Goal: Information Seeking & Learning: Learn about a topic

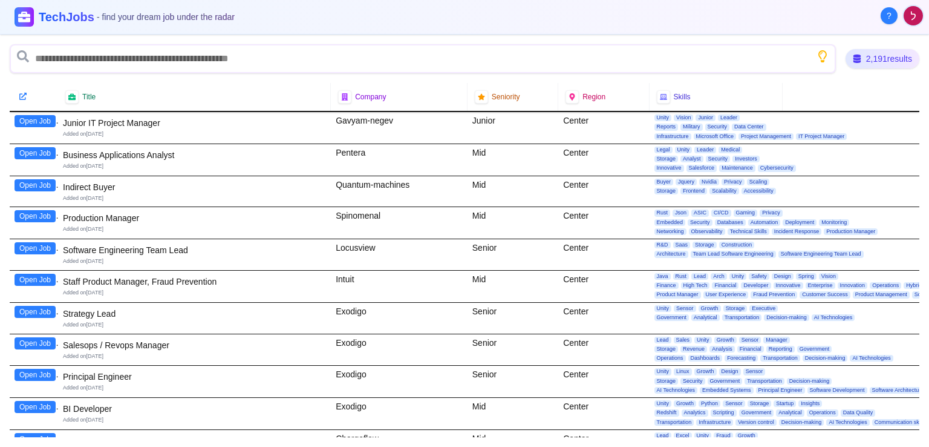
click at [46, 122] on button "Open Job" at bounding box center [35, 121] width 41 height 12
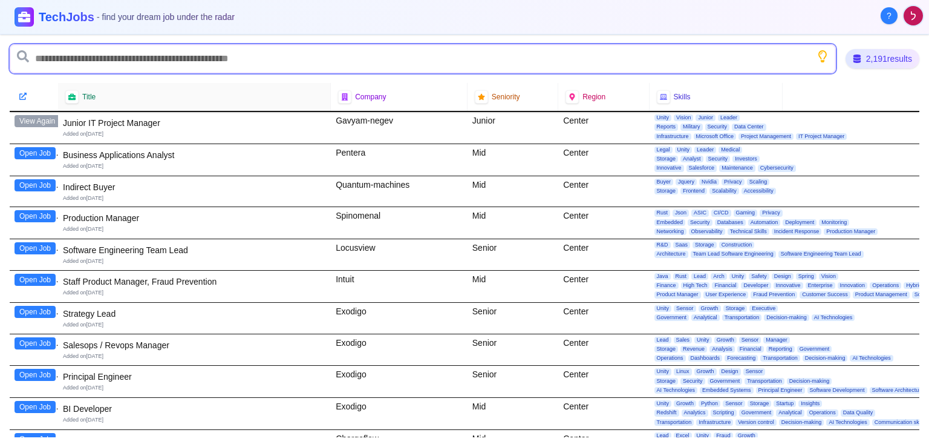
click at [131, 54] on input "text" at bounding box center [423, 58] width 827 height 29
type input "*"
type input "****"
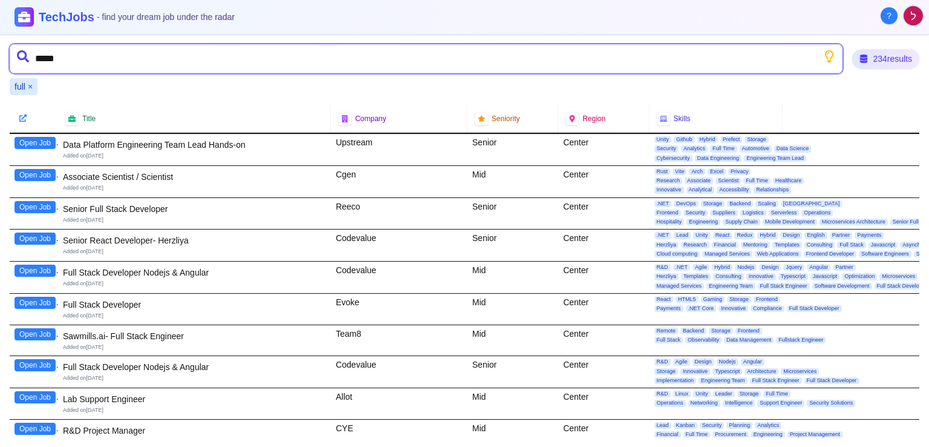
type input "*****"
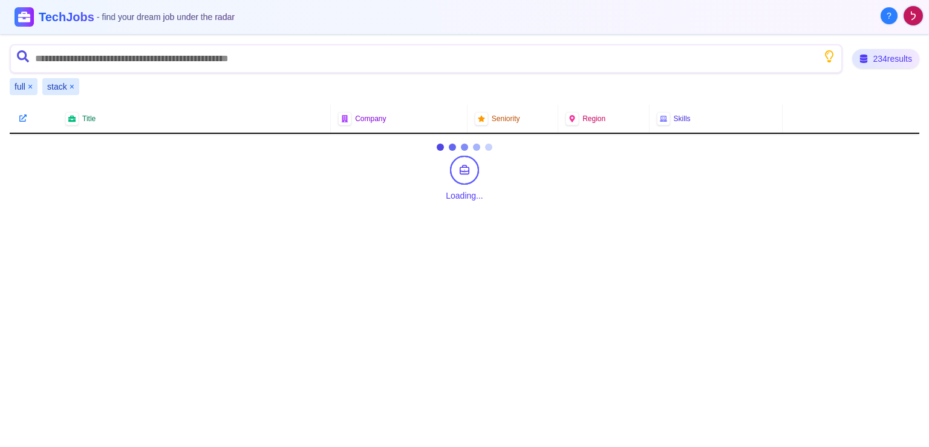
click at [24, 88] on span "full" at bounding box center [20, 86] width 11 height 12
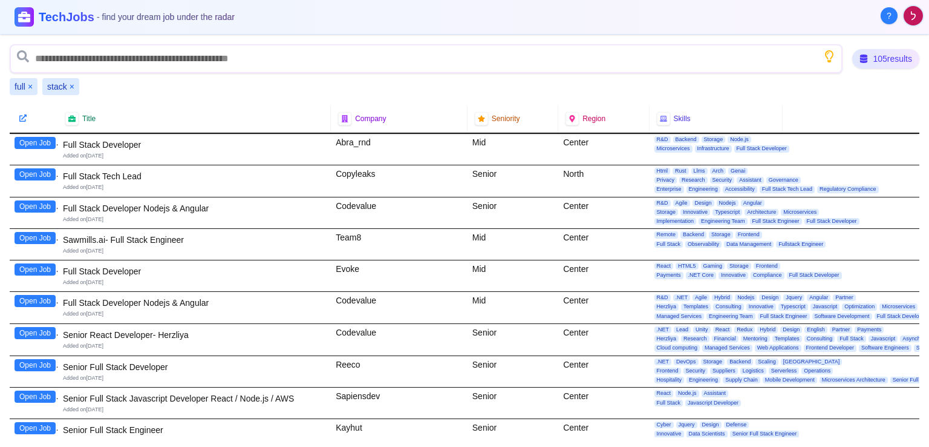
click at [30, 85] on button "×" at bounding box center [30, 86] width 5 height 12
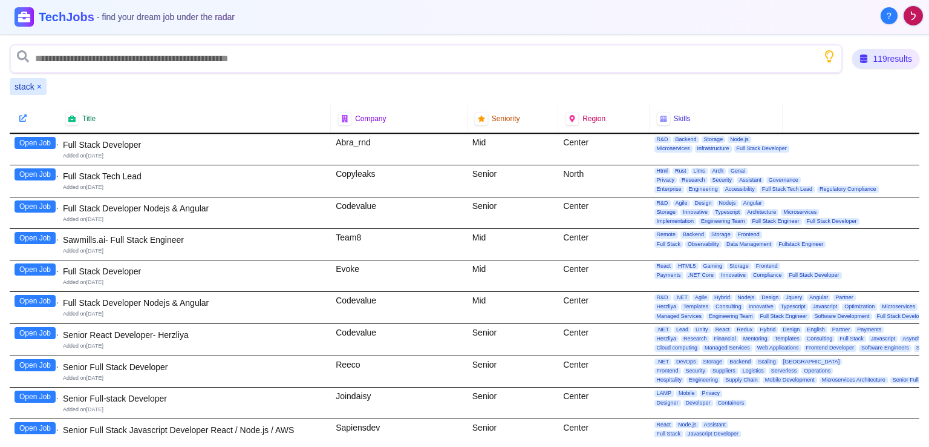
click at [38, 86] on button "×" at bounding box center [39, 86] width 5 height 12
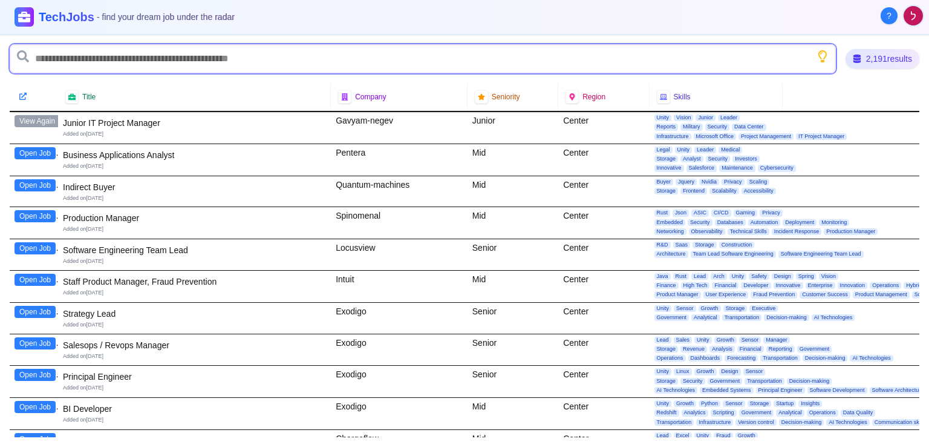
click at [51, 67] on input "text" at bounding box center [423, 58] width 827 height 29
type input "*********"
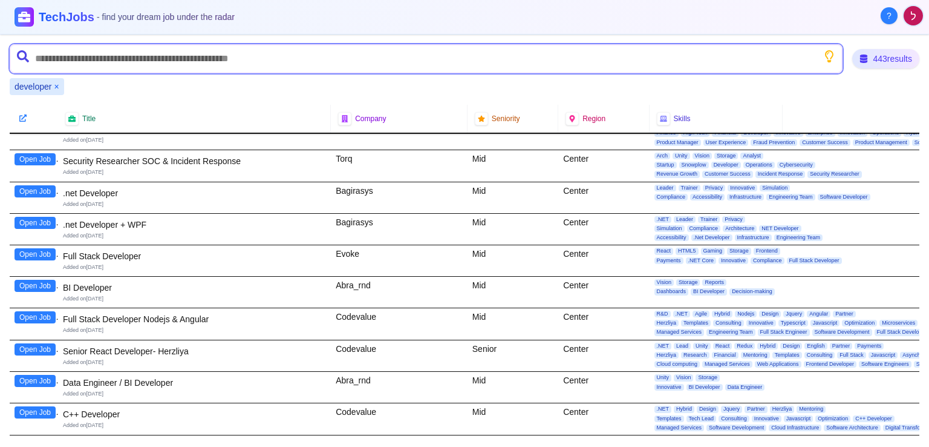
scroll to position [143, 0]
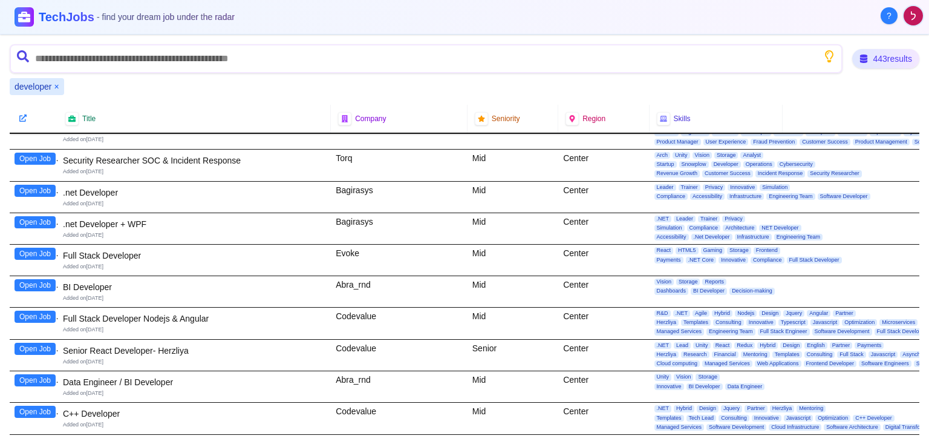
click at [26, 249] on button "Open Job" at bounding box center [35, 253] width 41 height 12
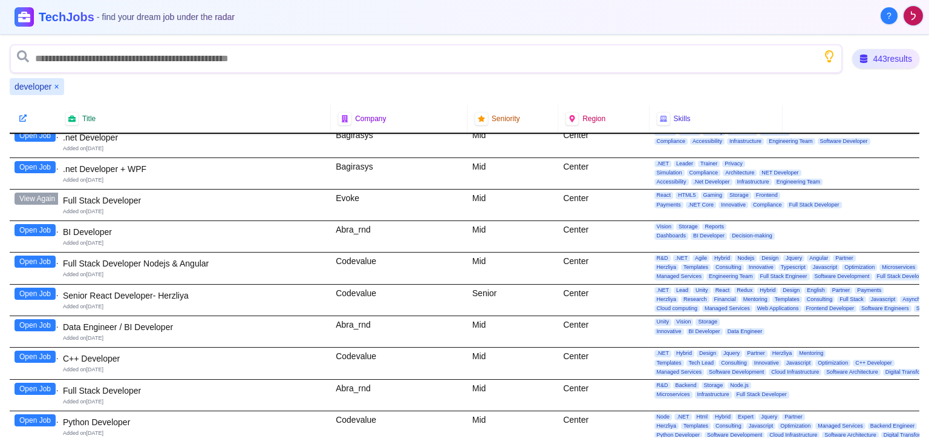
scroll to position [202, 0]
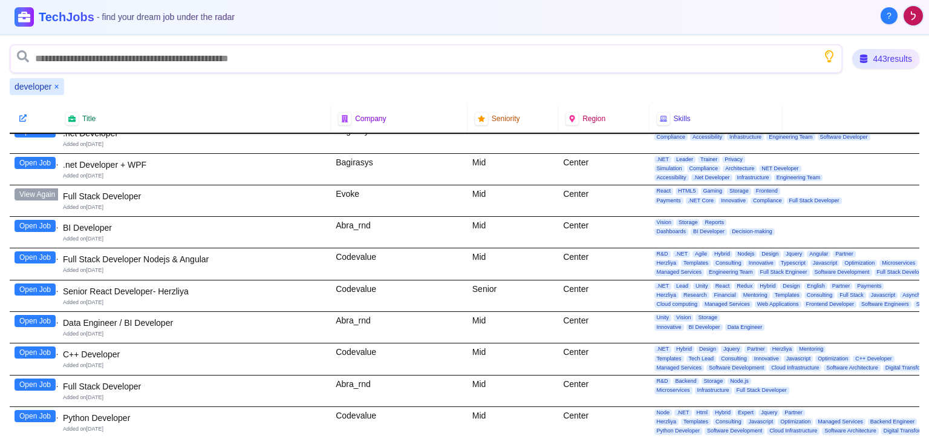
click at [46, 257] on button "Open Job" at bounding box center [35, 257] width 41 height 12
click at [42, 289] on button "Open Job" at bounding box center [35, 289] width 41 height 12
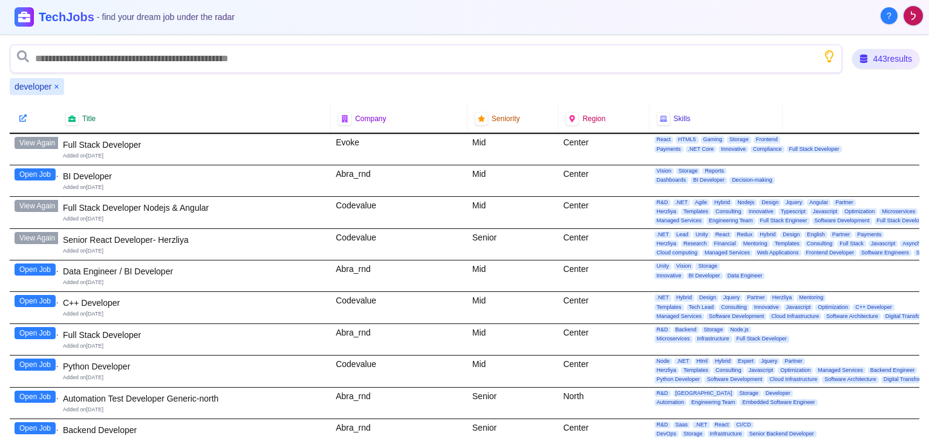
click at [44, 335] on button "Open Job" at bounding box center [35, 333] width 41 height 12
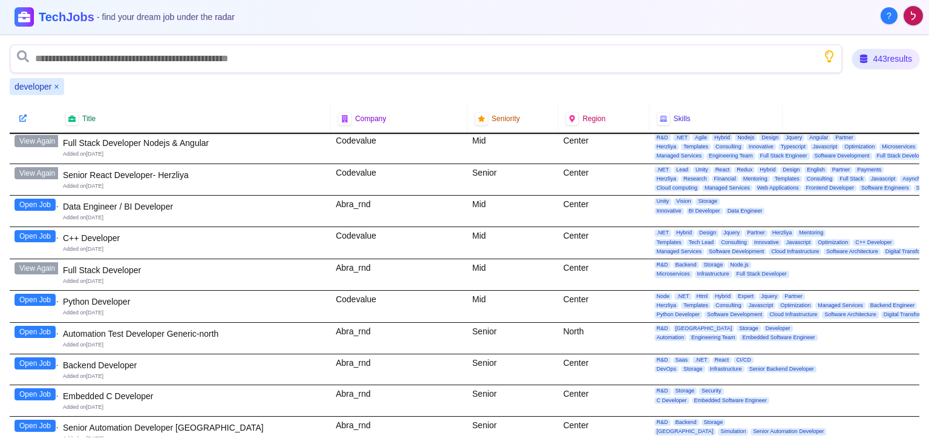
scroll to position [319, 0]
click at [44, 325] on button "Open Job" at bounding box center [35, 331] width 41 height 12
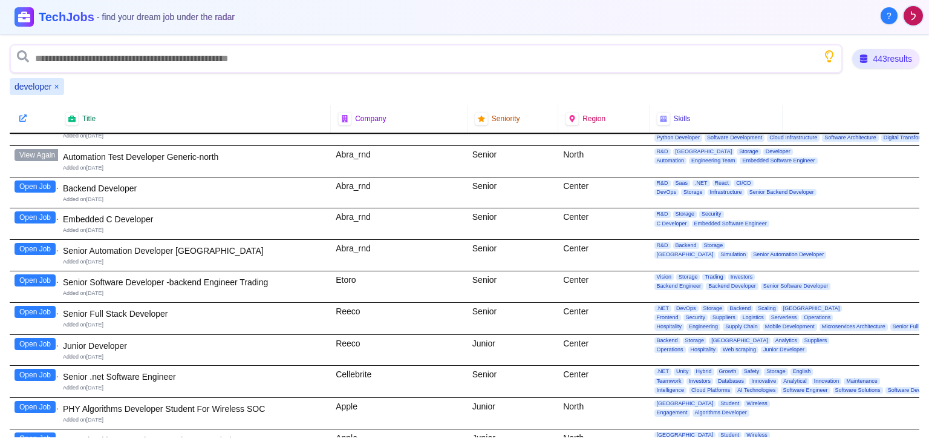
scroll to position [496, 0]
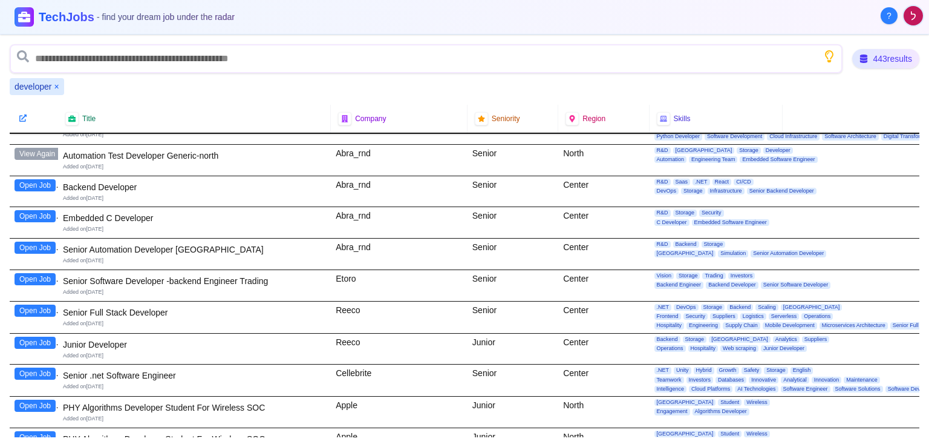
click at [42, 339] on button "Open Job" at bounding box center [35, 342] width 41 height 12
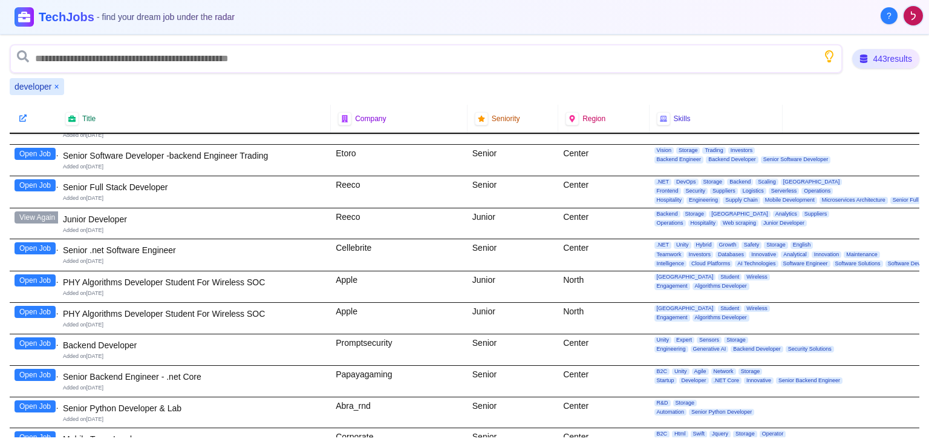
scroll to position [622, 0]
click at [44, 336] on button "Open Job" at bounding box center [35, 342] width 41 height 12
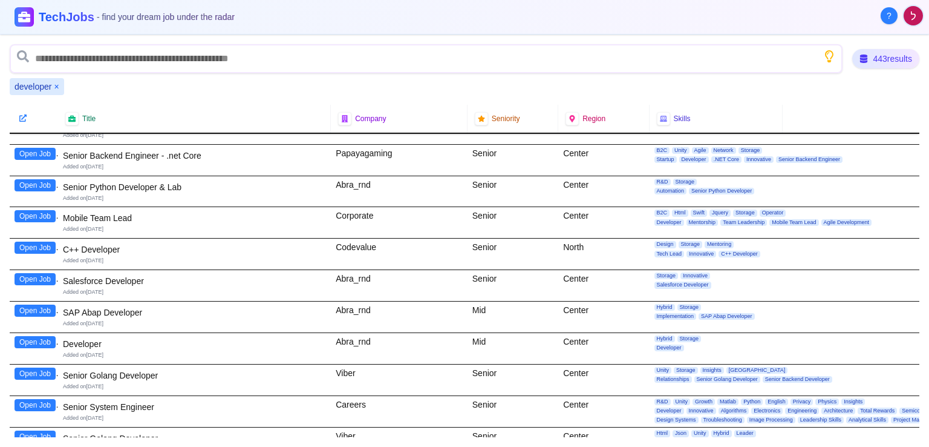
scroll to position [842, 0]
click at [39, 336] on button "Open Job" at bounding box center [35, 342] width 41 height 12
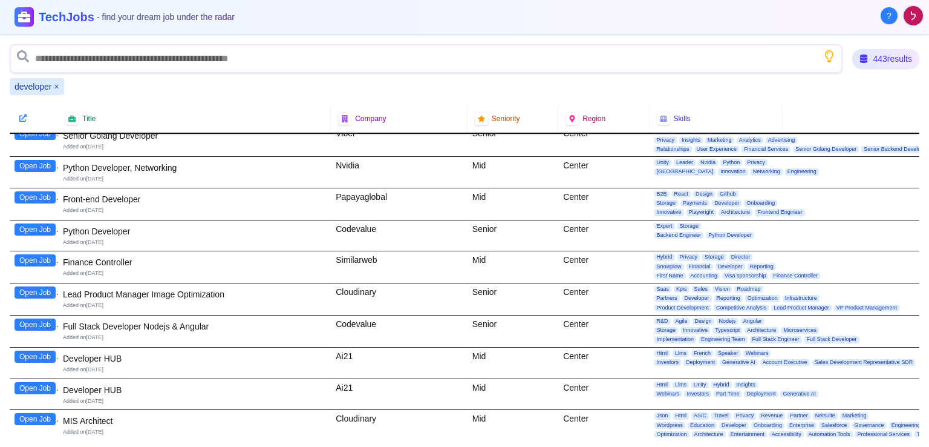
scroll to position [1145, 0]
click at [44, 191] on button "Open Job" at bounding box center [35, 197] width 41 height 12
click at [33, 318] on button "Open Job" at bounding box center [35, 324] width 41 height 12
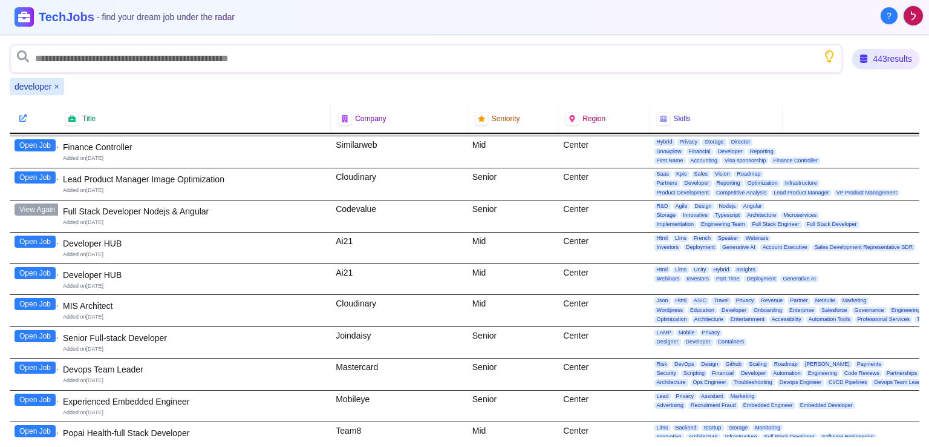
scroll to position [1260, 0]
click at [44, 237] on button "Open Job" at bounding box center [35, 241] width 41 height 12
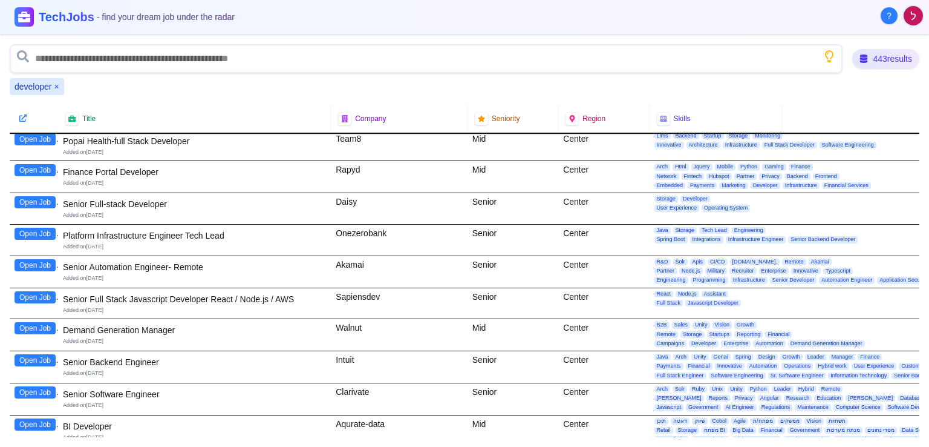
scroll to position [1553, 0]
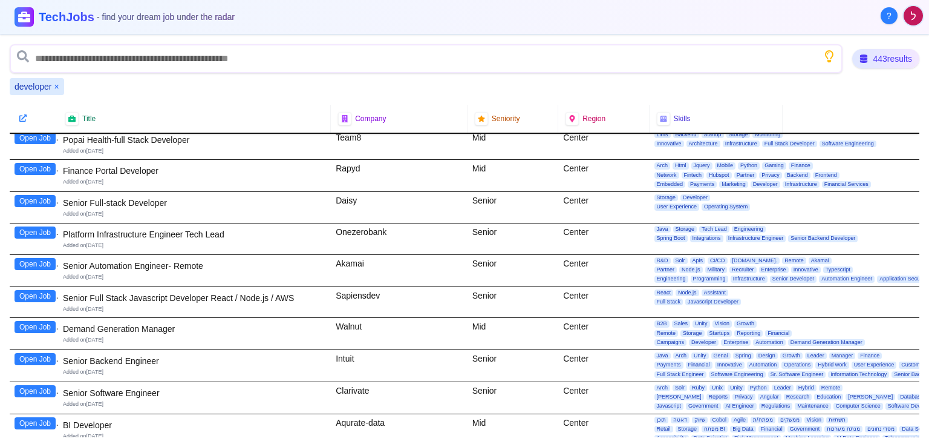
click at [31, 290] on button "Open Job" at bounding box center [35, 296] width 41 height 12
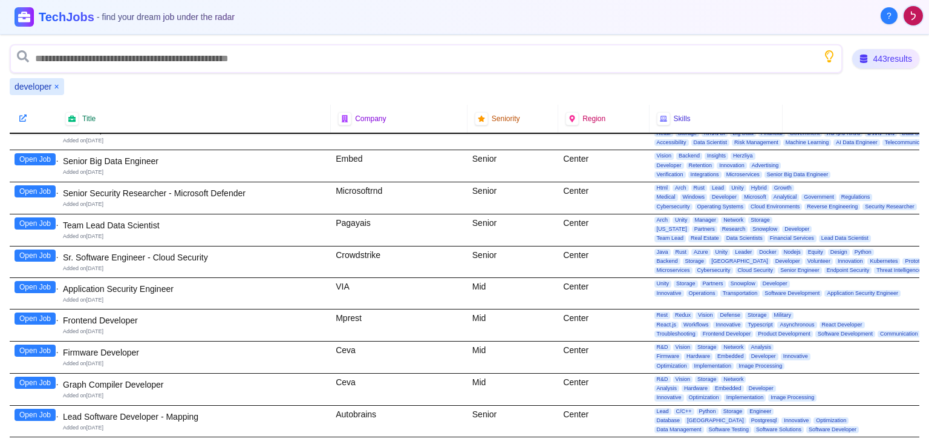
scroll to position [1851, 0]
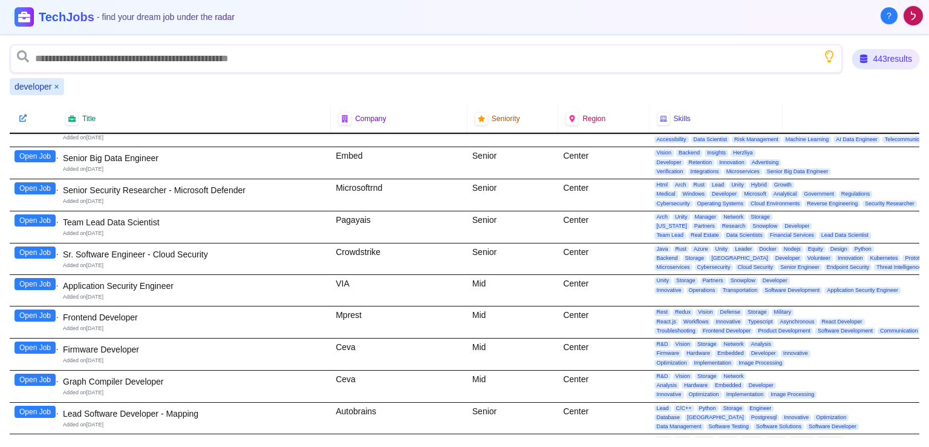
click at [41, 309] on button "Open Job" at bounding box center [35, 315] width 41 height 12
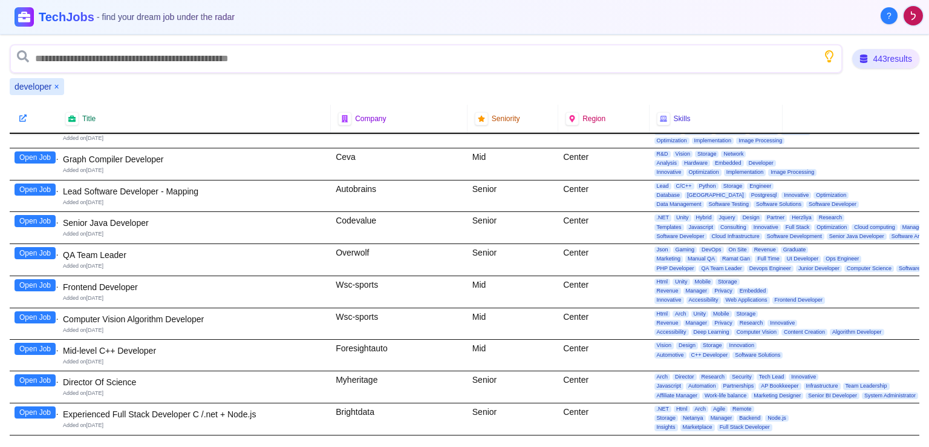
scroll to position [2076, 0]
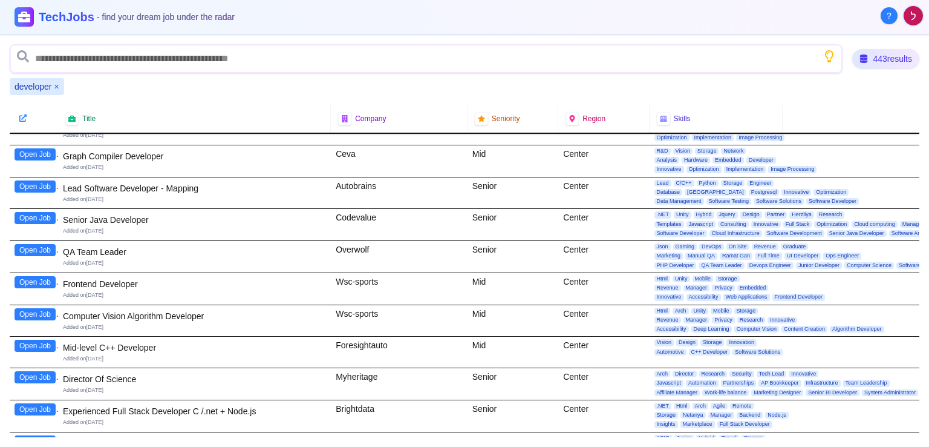
click at [42, 276] on button "Open Job" at bounding box center [35, 282] width 41 height 12
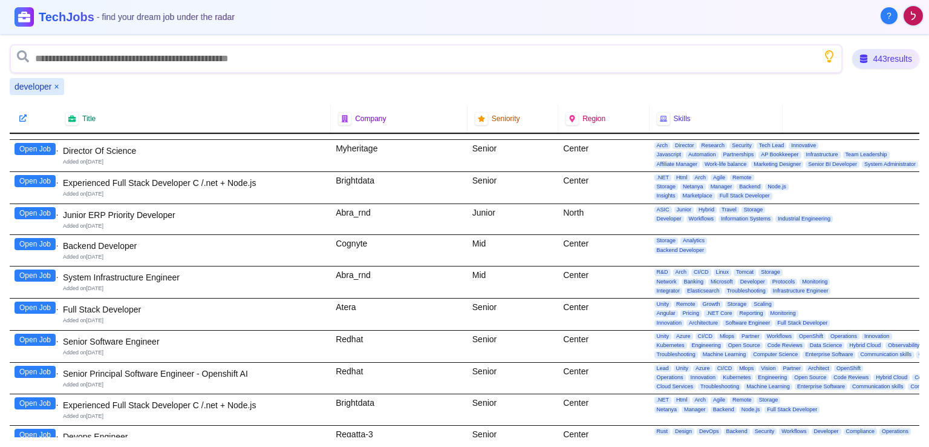
scroll to position [2304, 0]
click at [46, 301] on button "Open Job" at bounding box center [35, 307] width 41 height 12
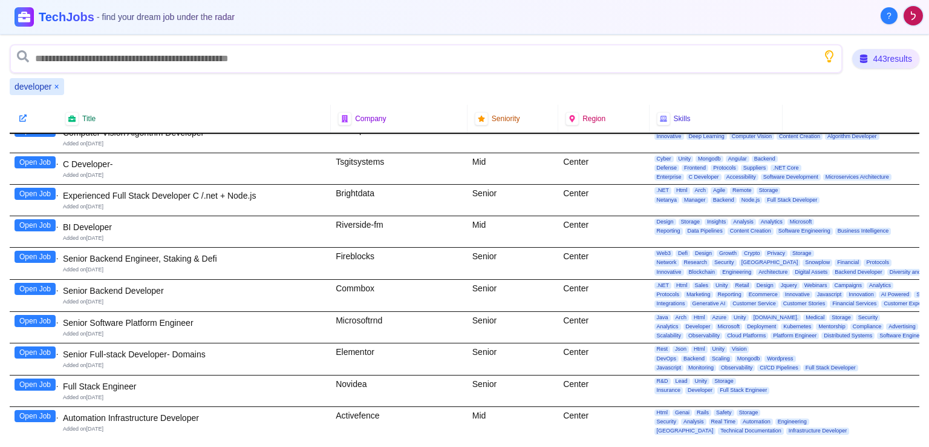
scroll to position [2672, 0]
click at [28, 378] on button "Open Job" at bounding box center [35, 384] width 41 height 12
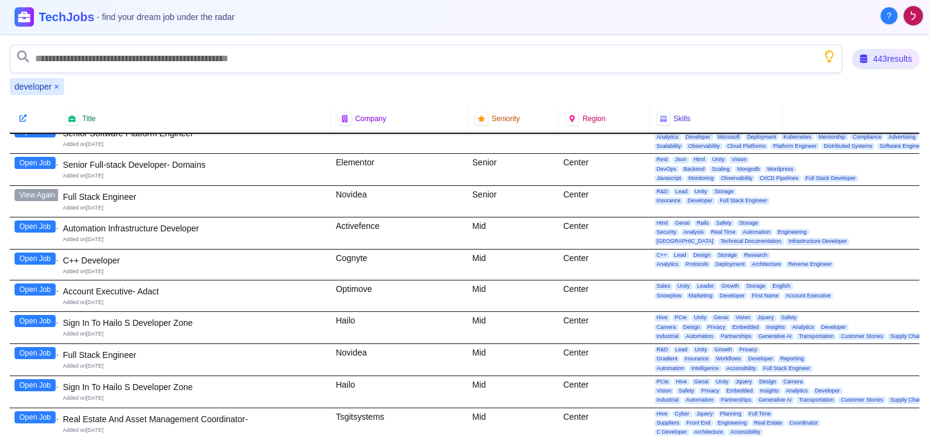
scroll to position [2861, 0]
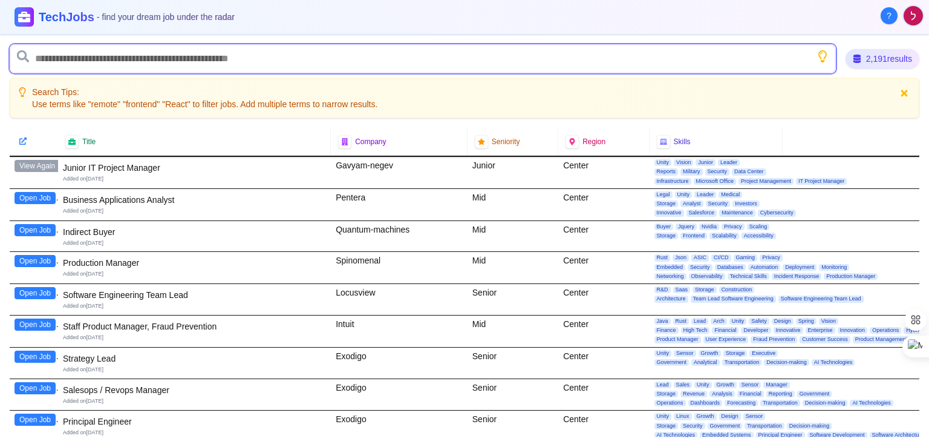
click at [307, 66] on input "text" at bounding box center [423, 58] width 827 height 29
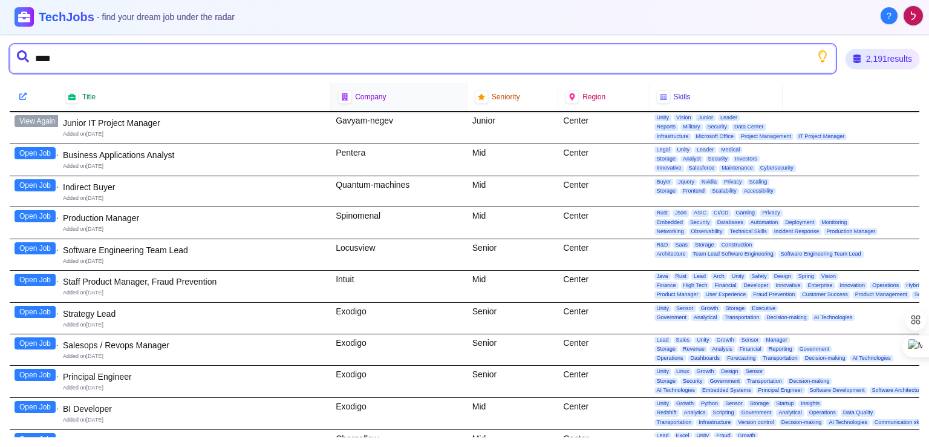
type input "*****"
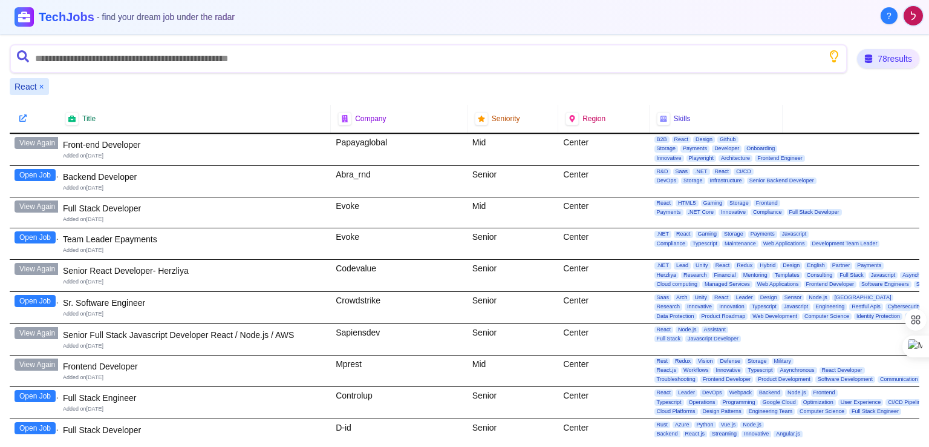
click at [45, 170] on button "Open Job" at bounding box center [35, 175] width 41 height 12
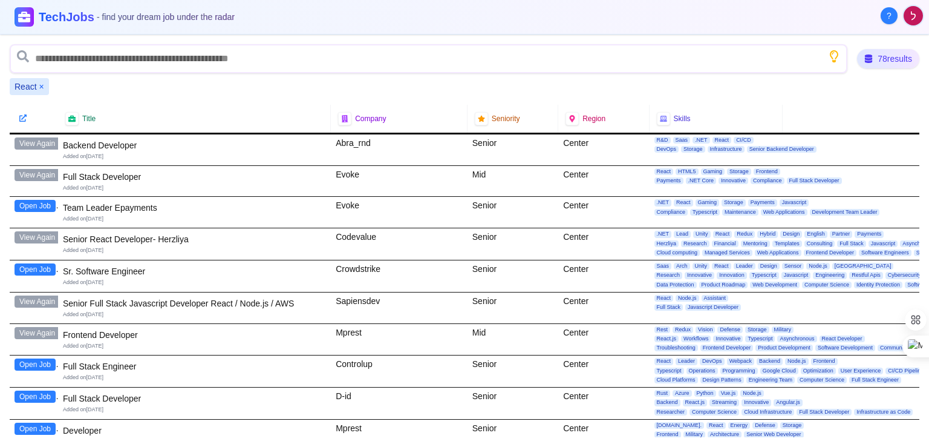
scroll to position [34, 0]
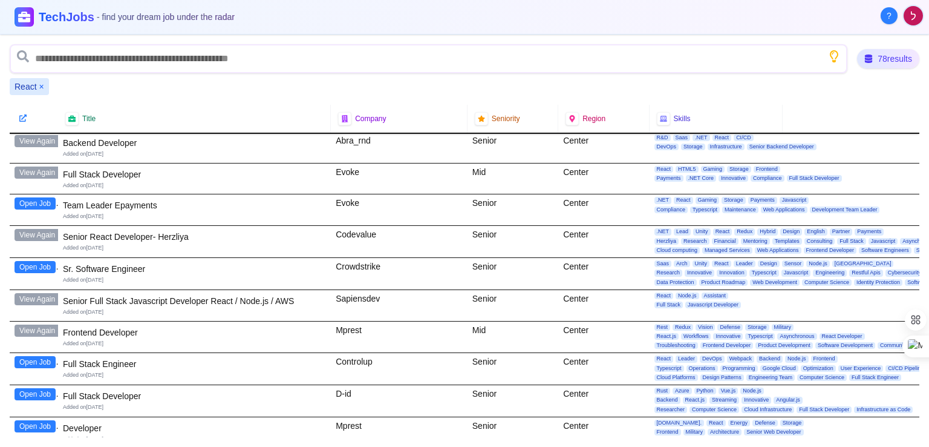
click at [43, 267] on button "Open Job" at bounding box center [35, 267] width 41 height 12
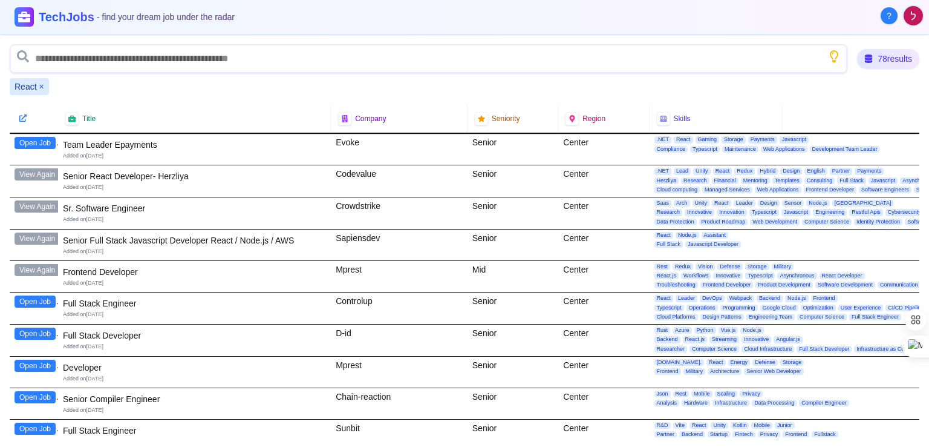
scroll to position [96, 0]
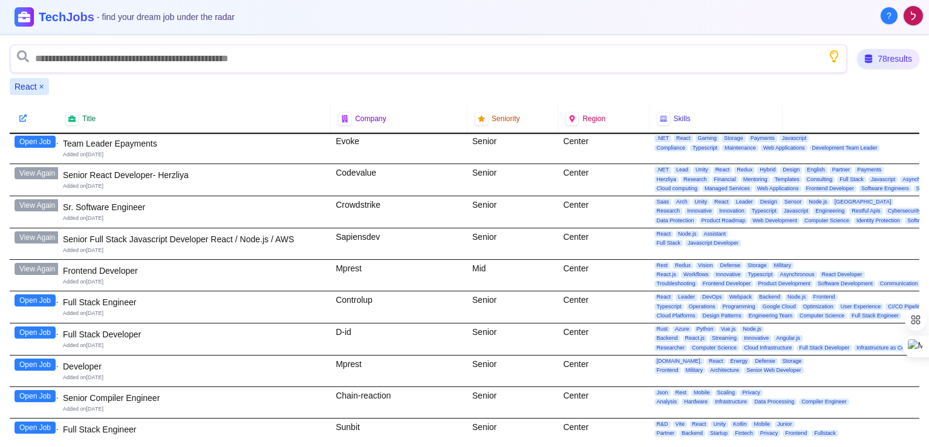
click at [44, 297] on button "Open Job" at bounding box center [35, 300] width 41 height 12
click at [50, 334] on button "Open Job" at bounding box center [35, 332] width 41 height 12
click at [43, 362] on button "Open Job" at bounding box center [35, 364] width 41 height 12
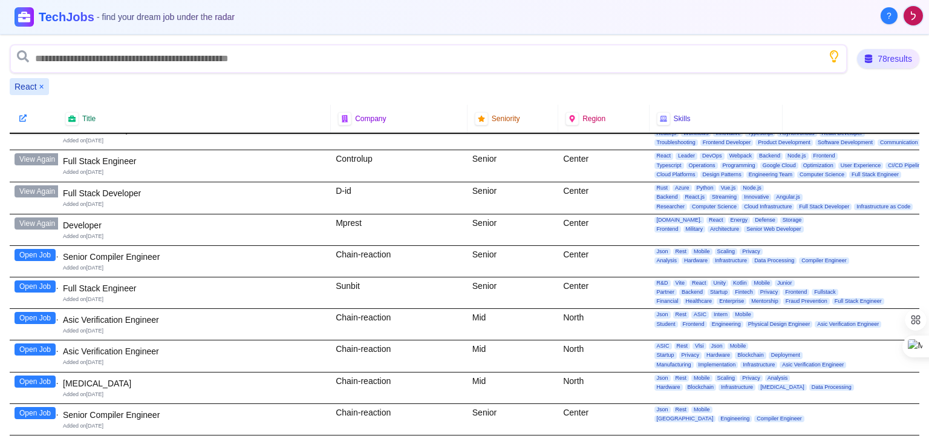
scroll to position [240, 0]
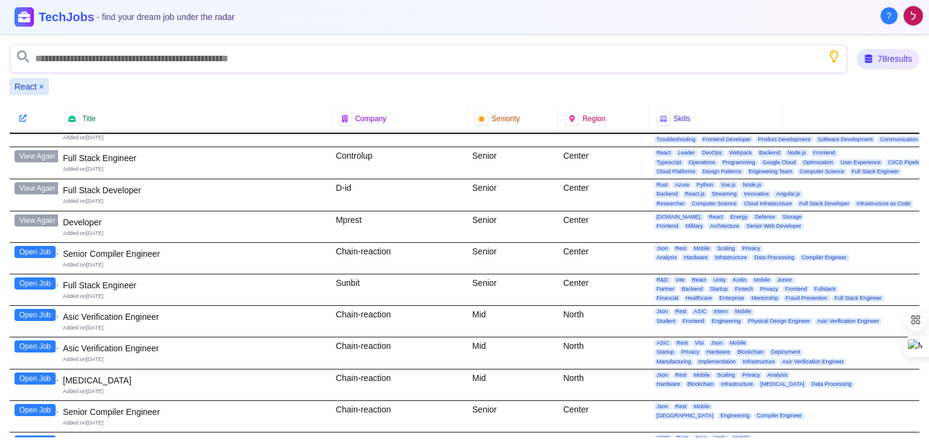
click at [50, 281] on button "Open Job" at bounding box center [35, 283] width 41 height 12
click at [37, 253] on button "Open Job" at bounding box center [35, 252] width 41 height 12
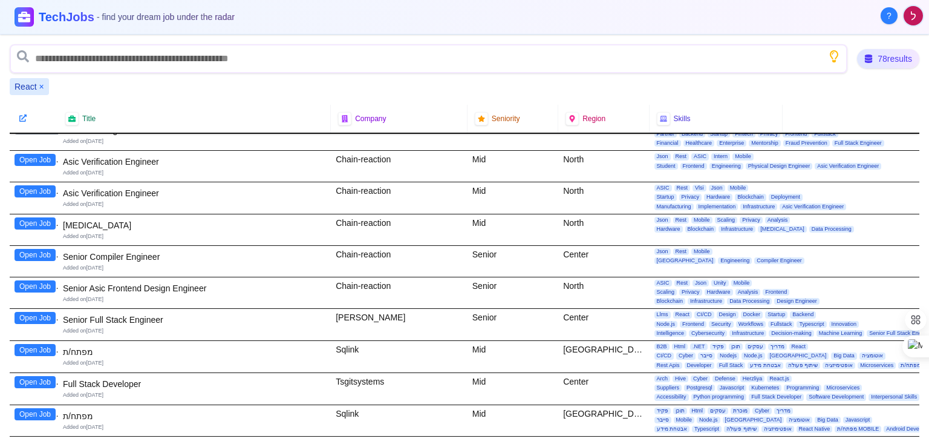
scroll to position [395, 0]
click at [49, 344] on button "Open Job" at bounding box center [35, 350] width 41 height 12
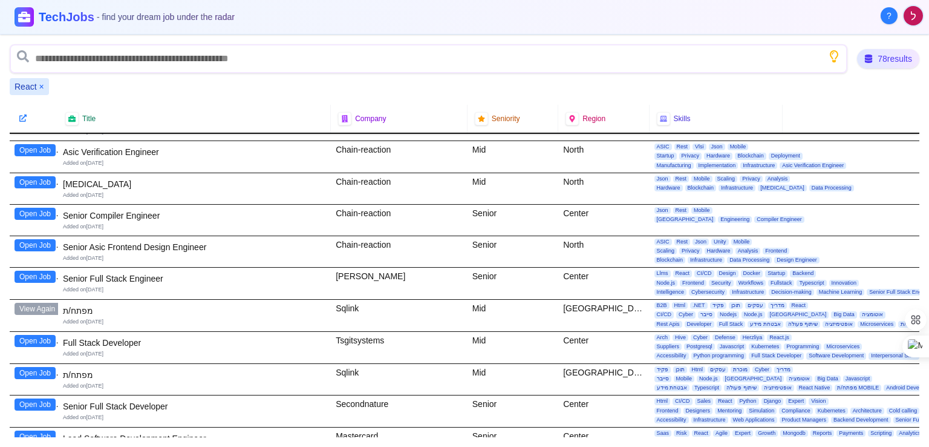
scroll to position [436, 0]
click at [41, 335] on button "Open Job" at bounding box center [35, 341] width 41 height 12
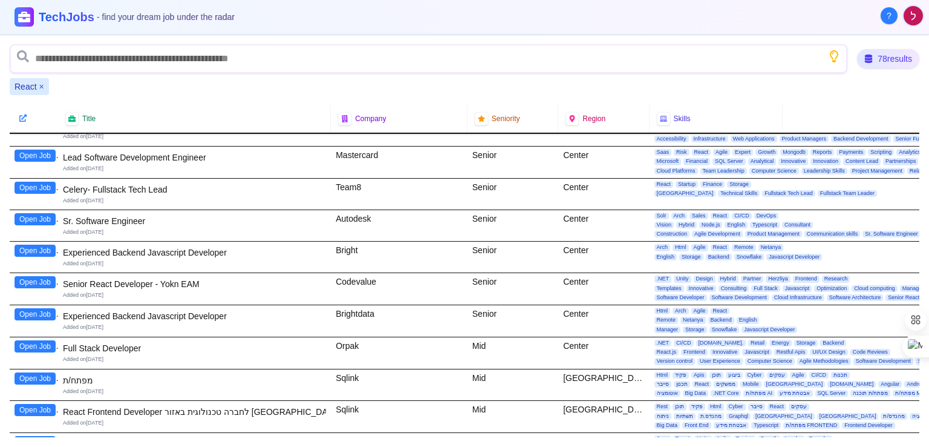
scroll to position [716, 0]
click at [44, 312] on button "Open Job" at bounding box center [35, 314] width 41 height 12
click at [46, 342] on button "Open Job" at bounding box center [35, 346] width 41 height 12
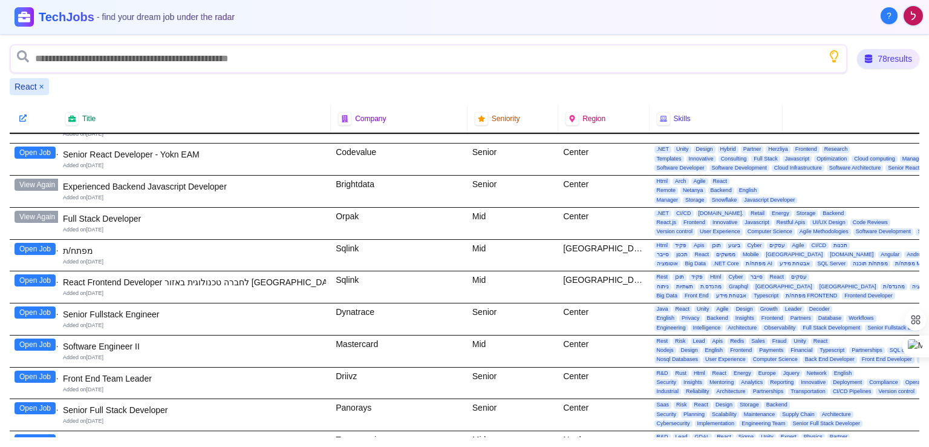
scroll to position [847, 0]
click at [36, 277] on button "Open Job" at bounding box center [35, 280] width 41 height 12
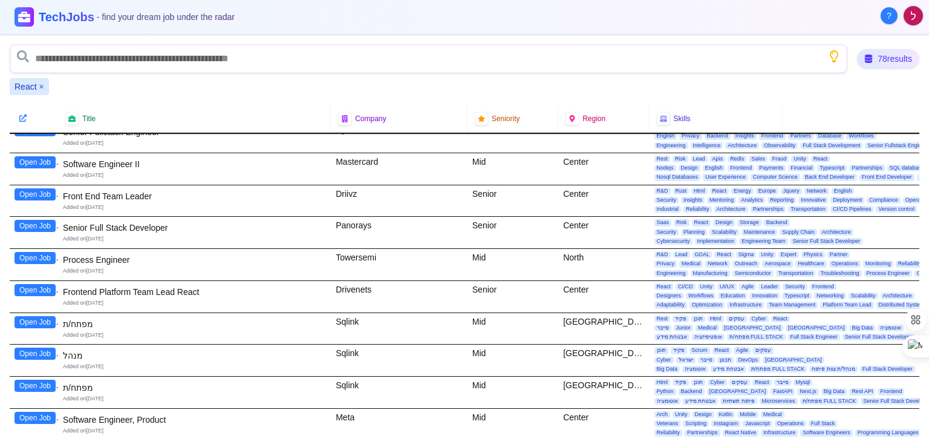
scroll to position [1029, 0]
click at [47, 315] on button "Open Job" at bounding box center [35, 321] width 41 height 12
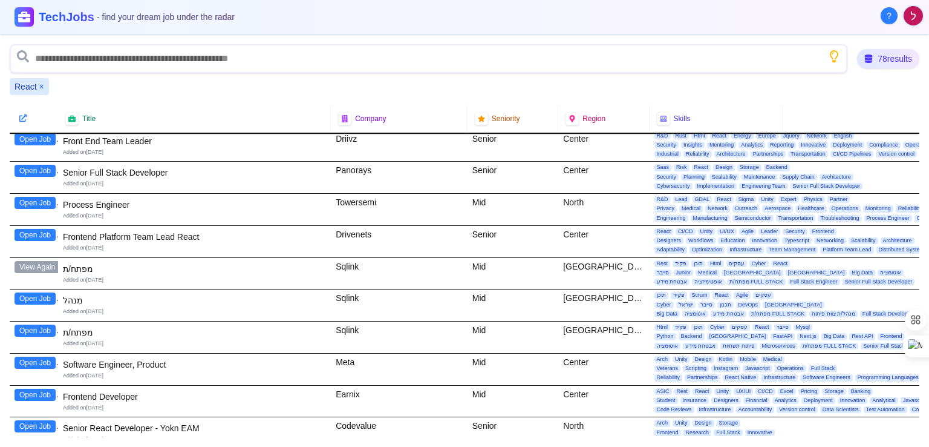
scroll to position [1084, 0]
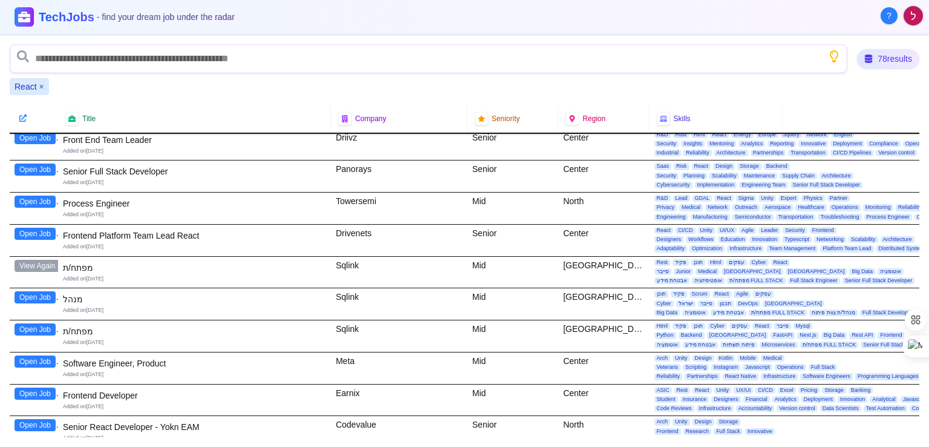
click at [41, 291] on button "Open Job" at bounding box center [35, 297] width 41 height 12
click at [36, 323] on button "Open Job" at bounding box center [35, 329] width 41 height 12
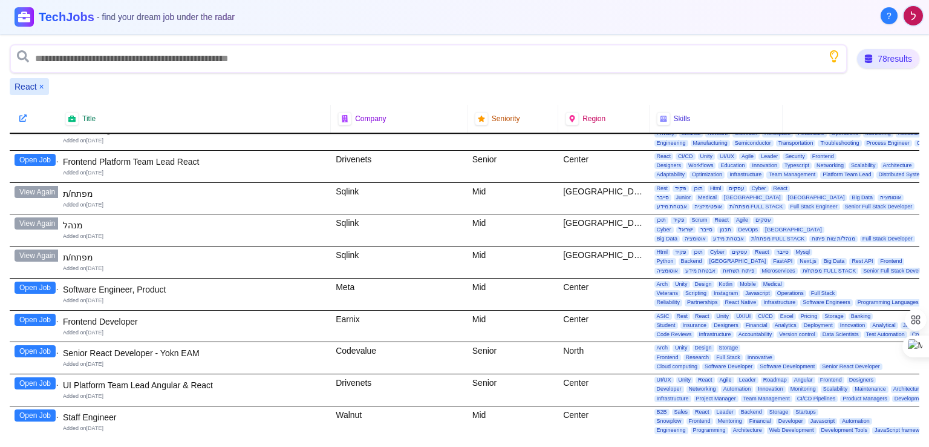
scroll to position [1171, 0]
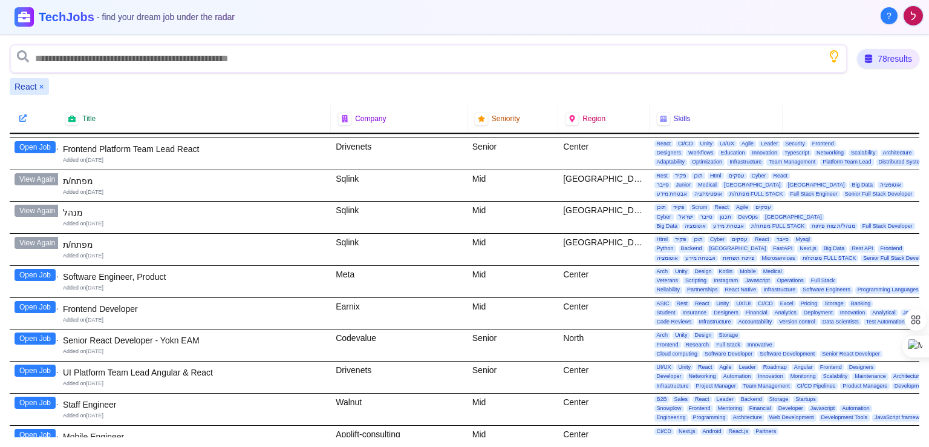
click at [39, 301] on button "Open Job" at bounding box center [35, 307] width 41 height 12
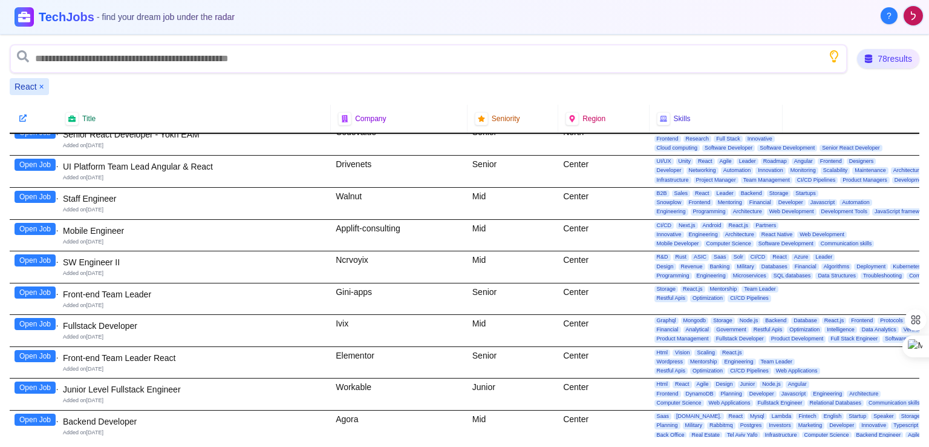
scroll to position [1381, 0]
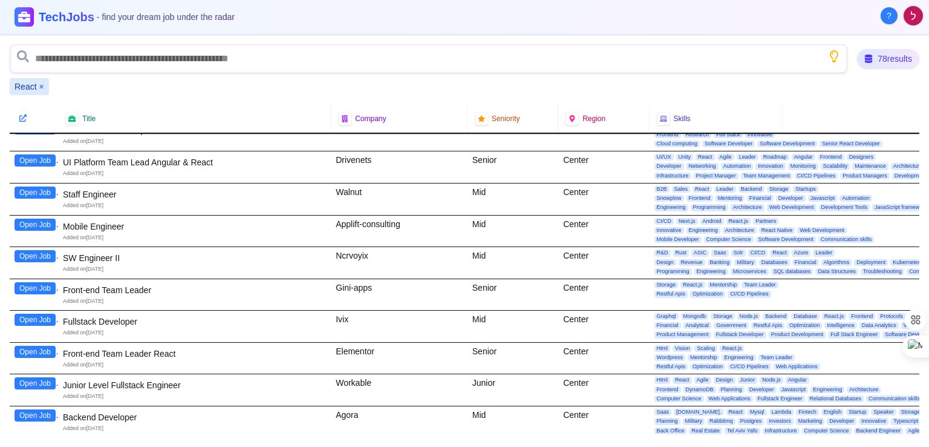
click at [50, 313] on button "Open Job" at bounding box center [35, 319] width 41 height 12
click at [45, 377] on button "Open Job" at bounding box center [35, 383] width 41 height 12
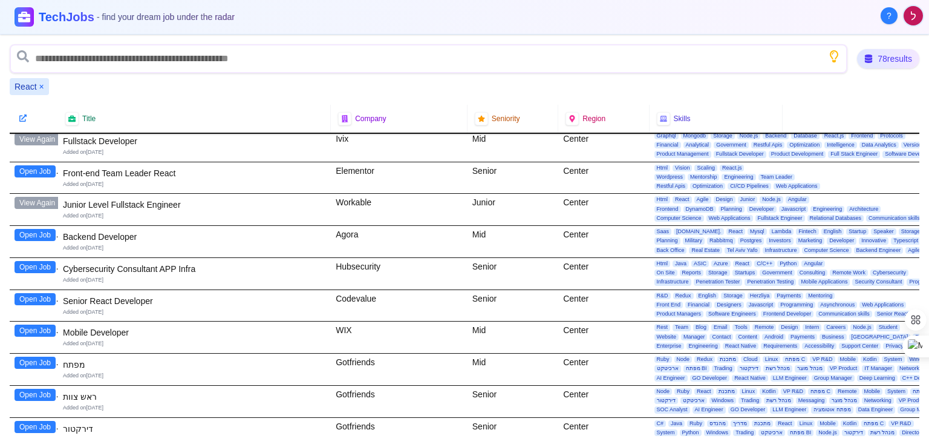
scroll to position [1568, 0]
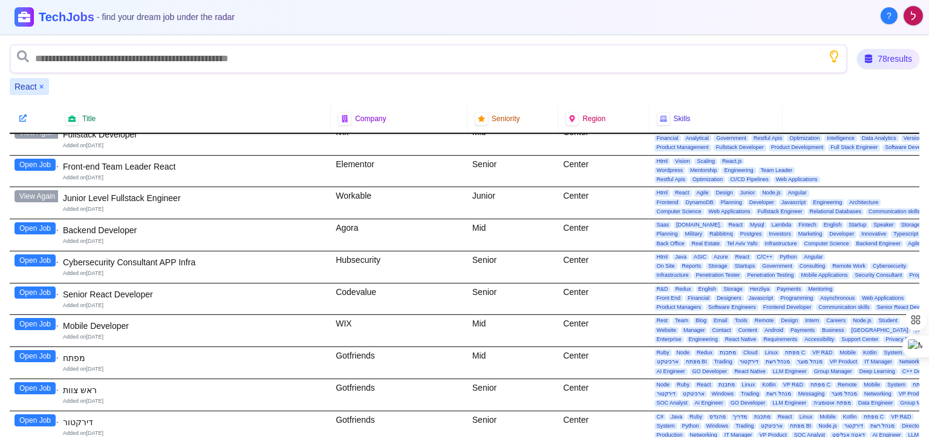
click at [34, 350] on button "Open Job" at bounding box center [35, 356] width 41 height 12
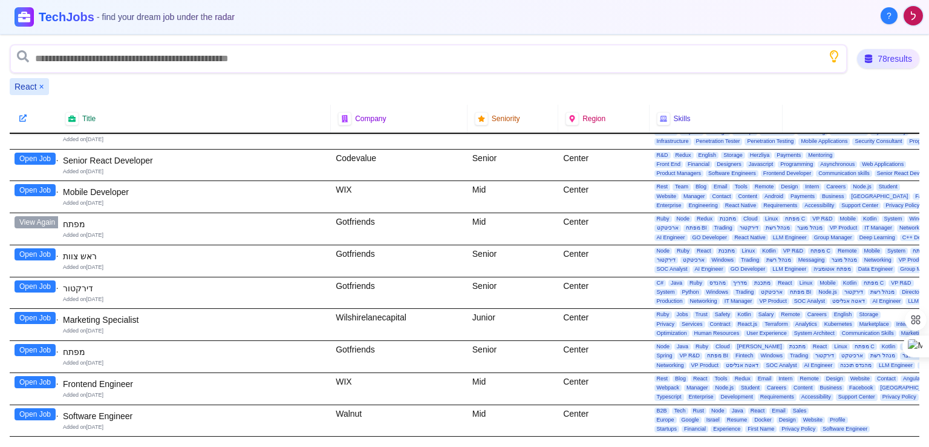
scroll to position [1711, 0]
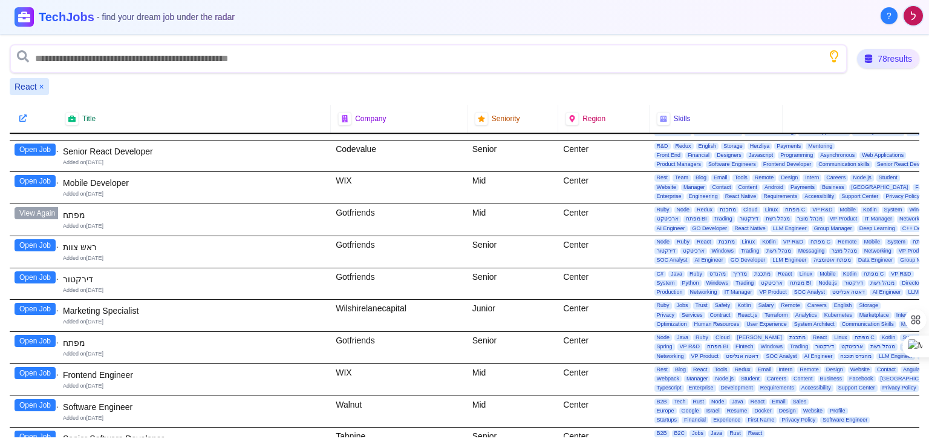
click at [46, 335] on button "Open Job" at bounding box center [35, 341] width 41 height 12
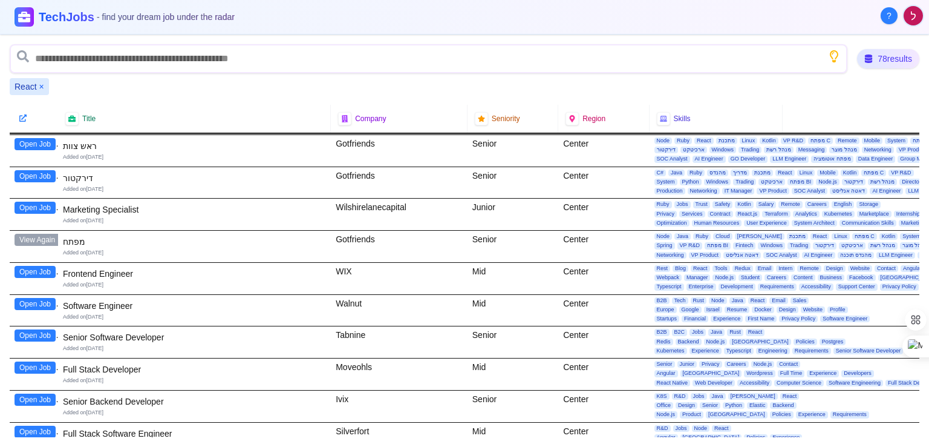
scroll to position [1812, 0]
click at [45, 265] on button "Open Job" at bounding box center [35, 271] width 41 height 12
click at [42, 297] on button "Open Job" at bounding box center [35, 303] width 41 height 12
click at [42, 329] on button "Open Job" at bounding box center [35, 335] width 41 height 12
click at [42, 361] on button "Open Job" at bounding box center [35, 367] width 41 height 12
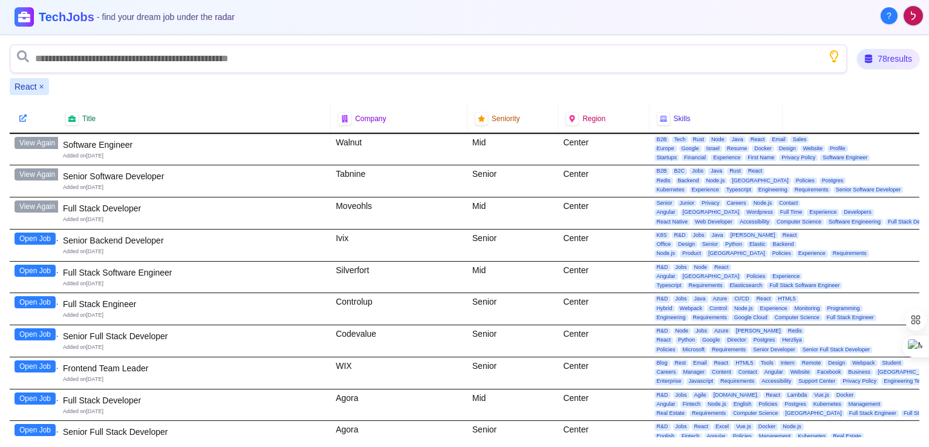
scroll to position [1979, 0]
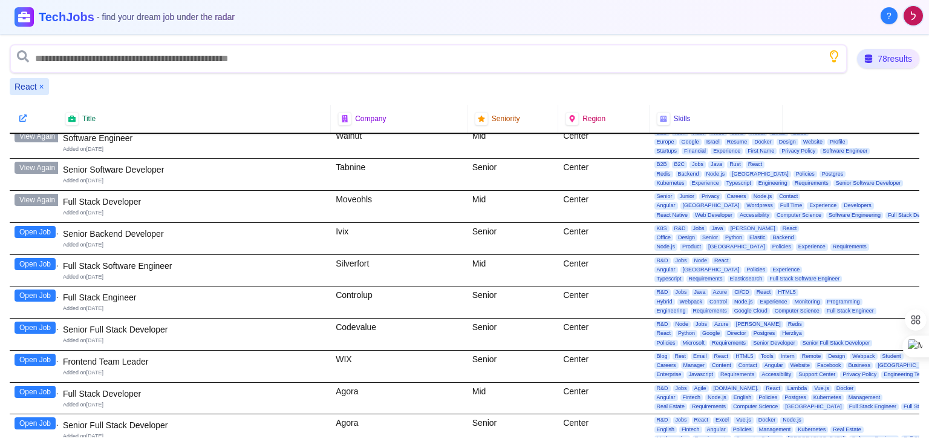
click at [46, 258] on button "Open Job" at bounding box center [35, 264] width 41 height 12
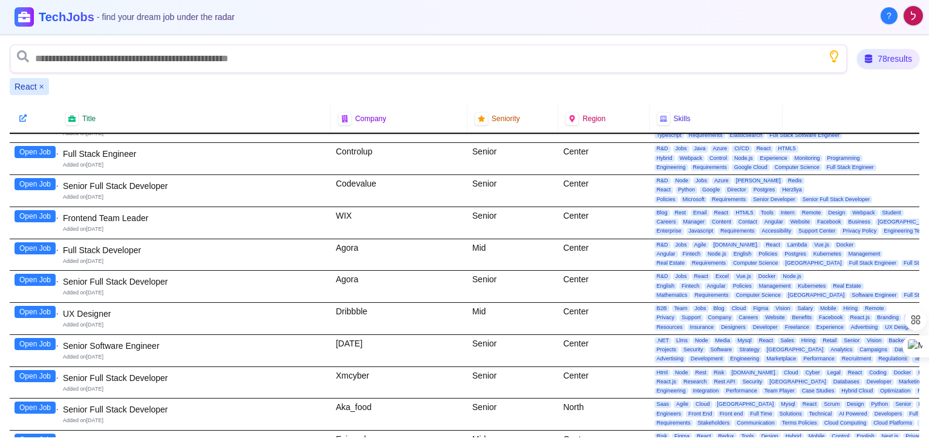
scroll to position [2198, 0]
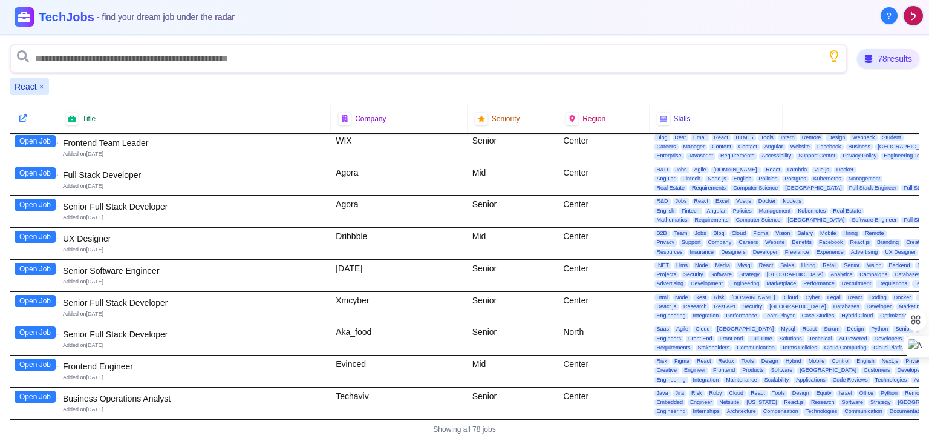
click at [48, 358] on button "Open Job" at bounding box center [35, 364] width 41 height 12
